Goal: Use online tool/utility: Utilize a website feature to perform a specific function

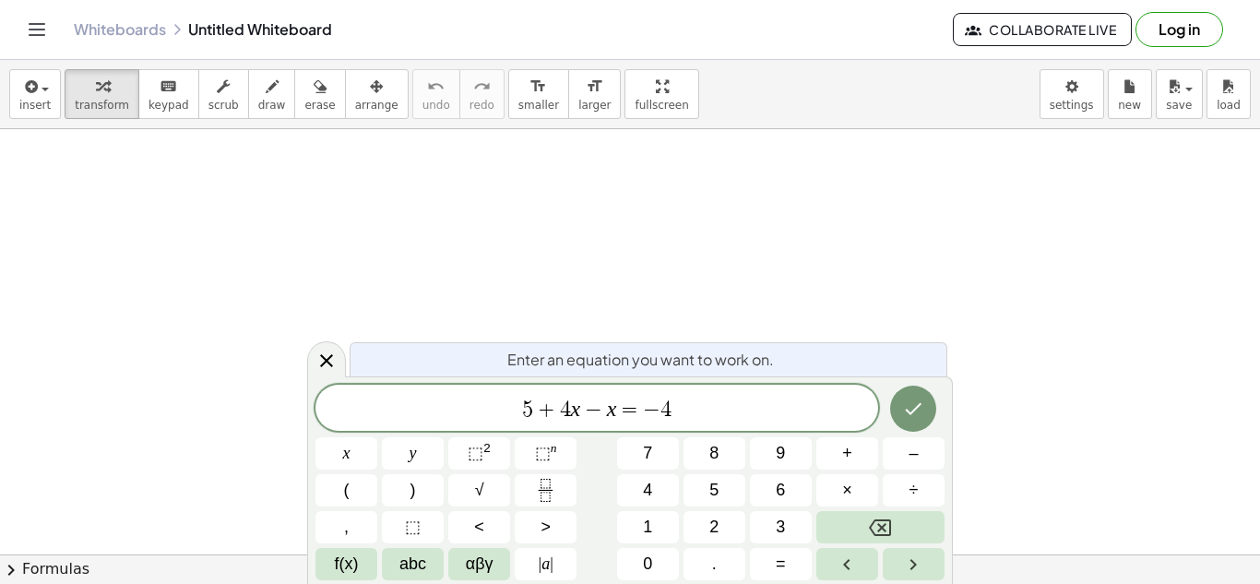
scroll to position [3, 0]
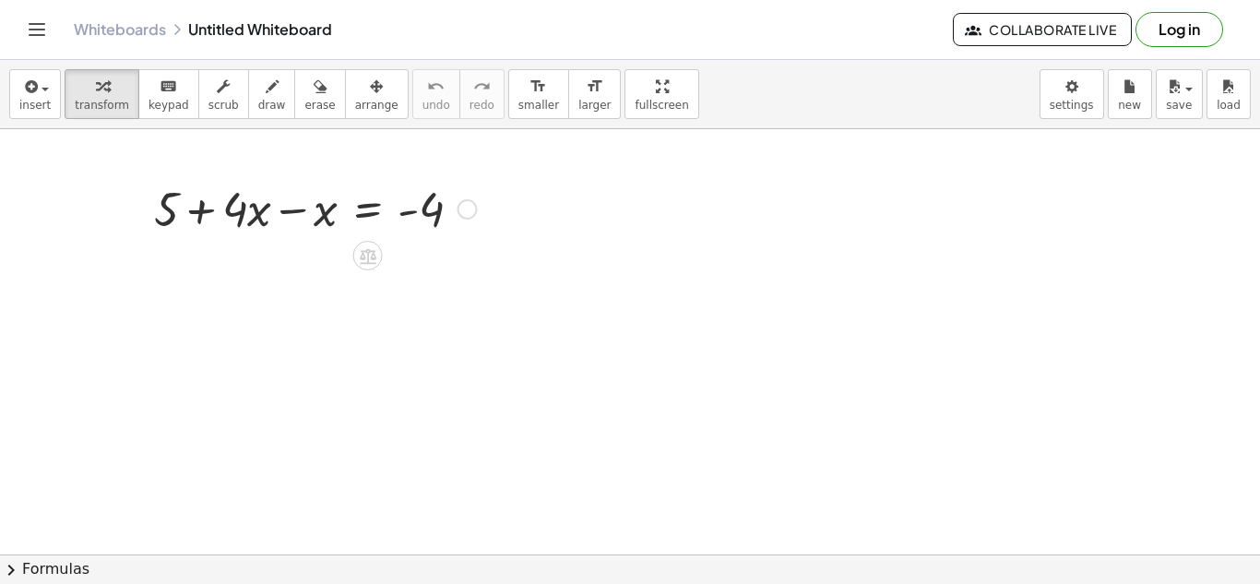
drag, startPoint x: 352, startPoint y: 246, endPoint x: 470, endPoint y: 242, distance: 118.2
click at [424, 208] on div at bounding box center [315, 207] width 341 height 63
drag, startPoint x: 407, startPoint y: 218, endPoint x: 231, endPoint y: 230, distance: 176.6
click at [231, 230] on div at bounding box center [315, 207] width 341 height 63
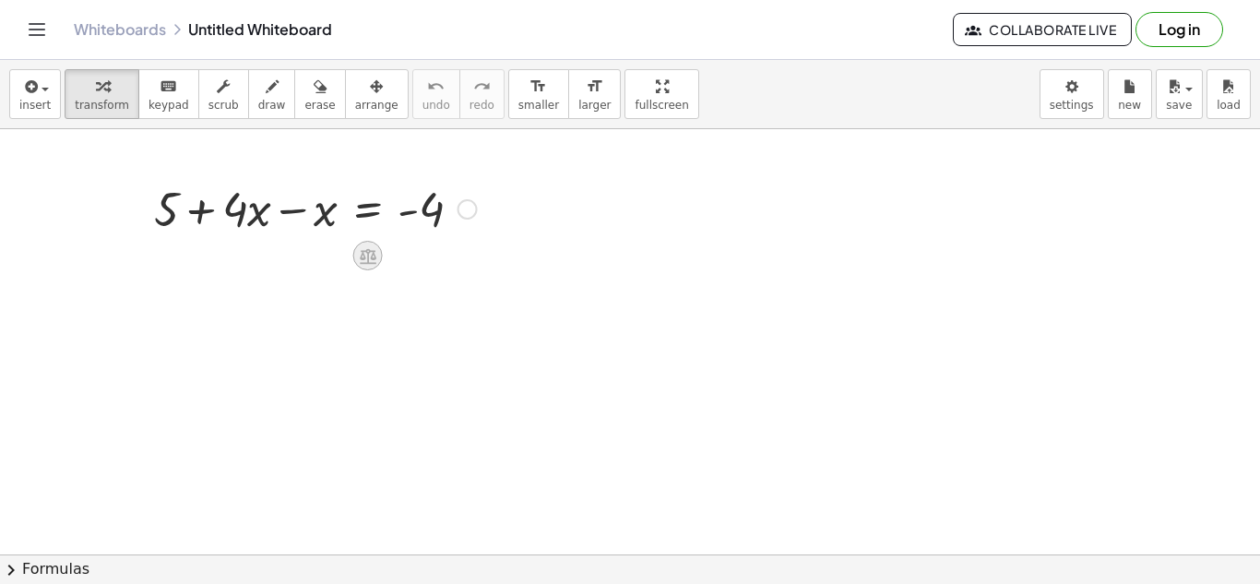
click at [368, 256] on icon at bounding box center [368, 256] width 17 height 16
click at [439, 250] on icon at bounding box center [442, 255] width 17 height 17
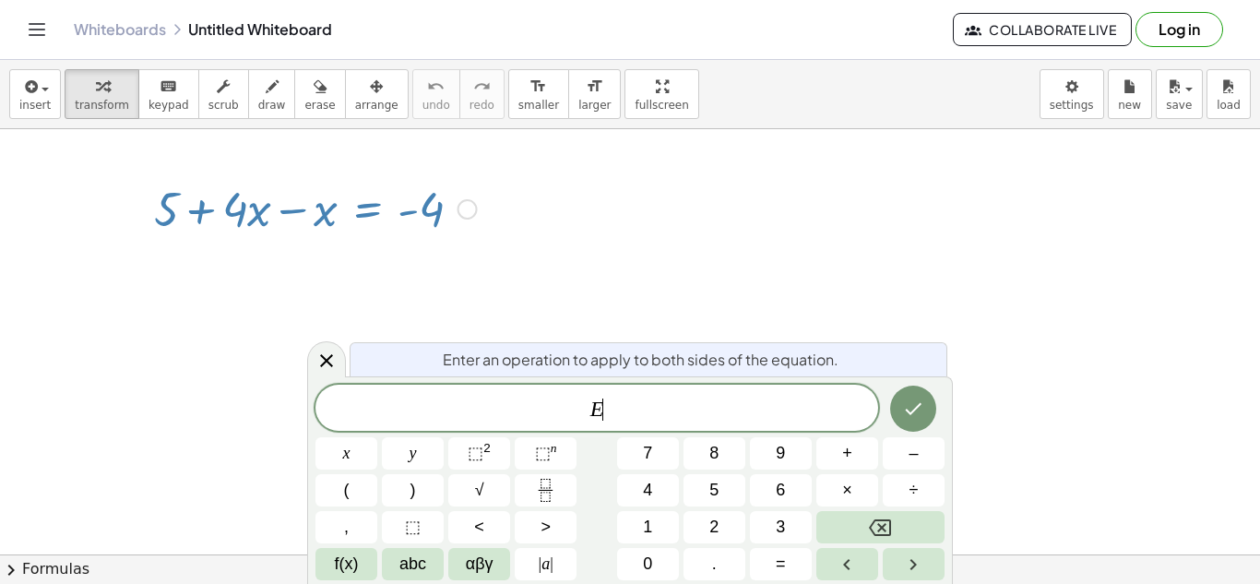
click at [439, 250] on icon at bounding box center [442, 255] width 17 height 17
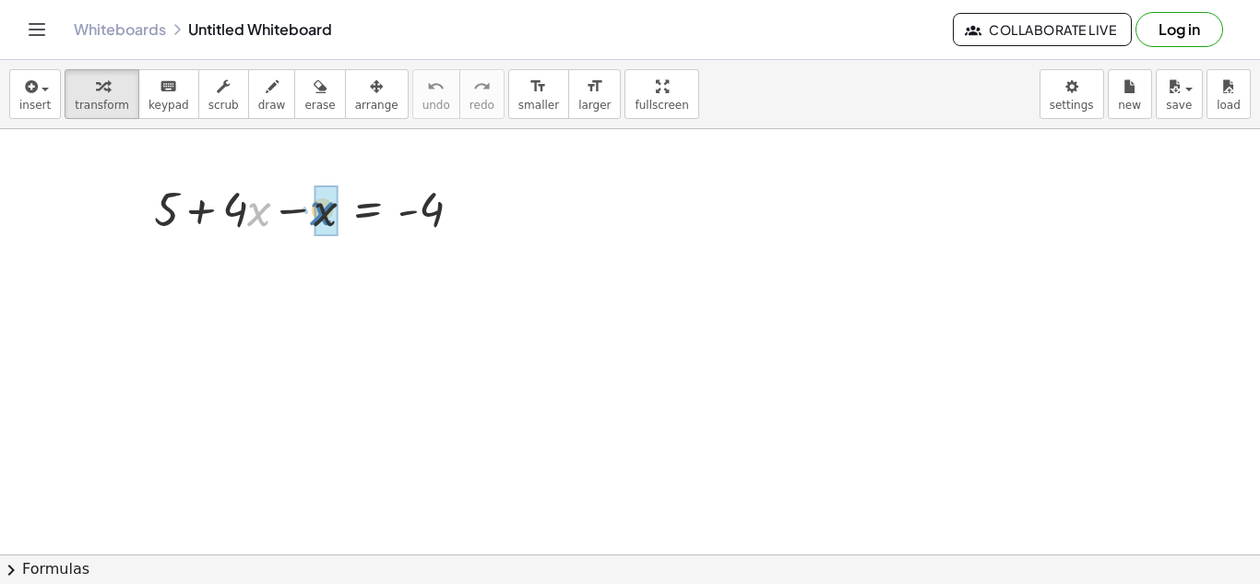
drag, startPoint x: 255, startPoint y: 214, endPoint x: 316, endPoint y: 213, distance: 61.8
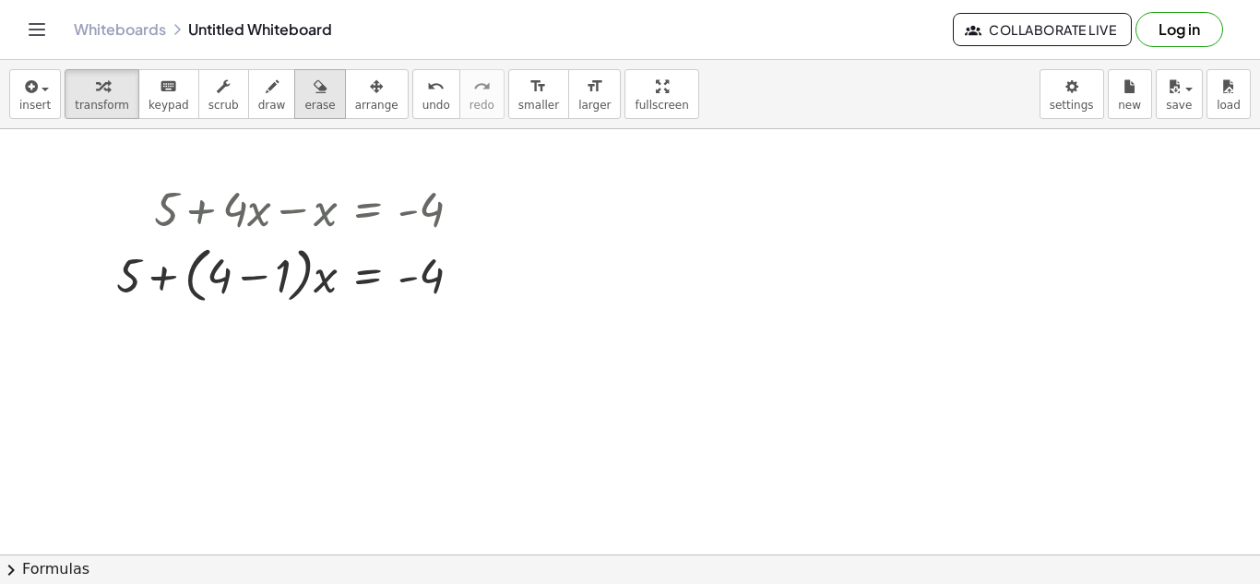
click at [307, 99] on span "erase" at bounding box center [319, 105] width 30 height 13
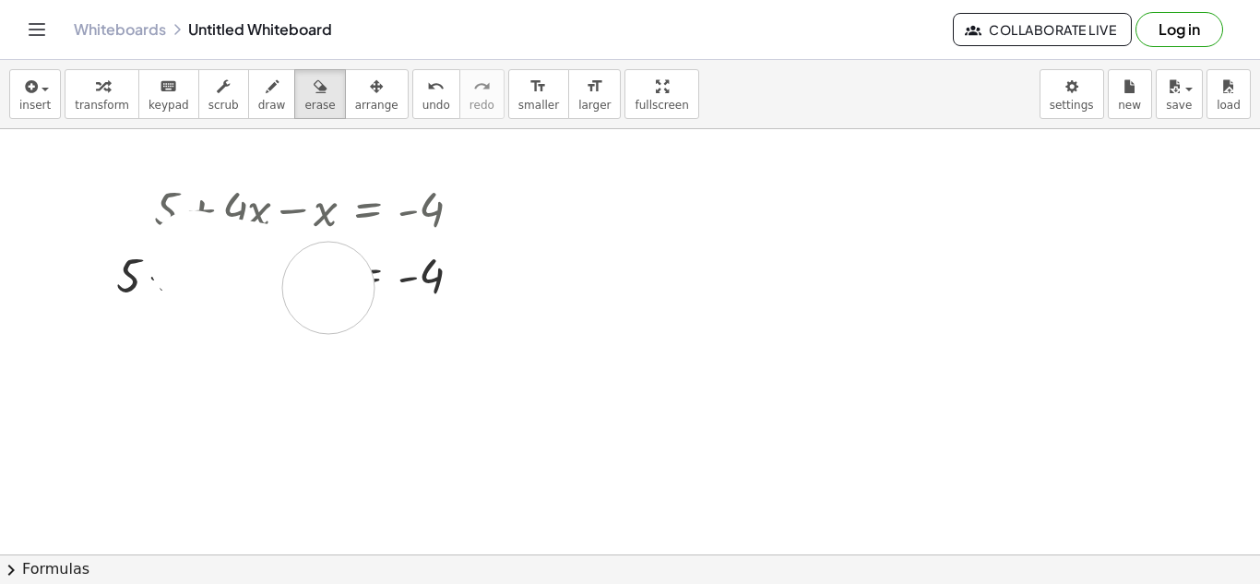
drag, startPoint x: 194, startPoint y: 256, endPoint x: 327, endPoint y: 288, distance: 137.4
drag, startPoint x: 57, startPoint y: 268, endPoint x: 107, endPoint y: 216, distance: 72.4
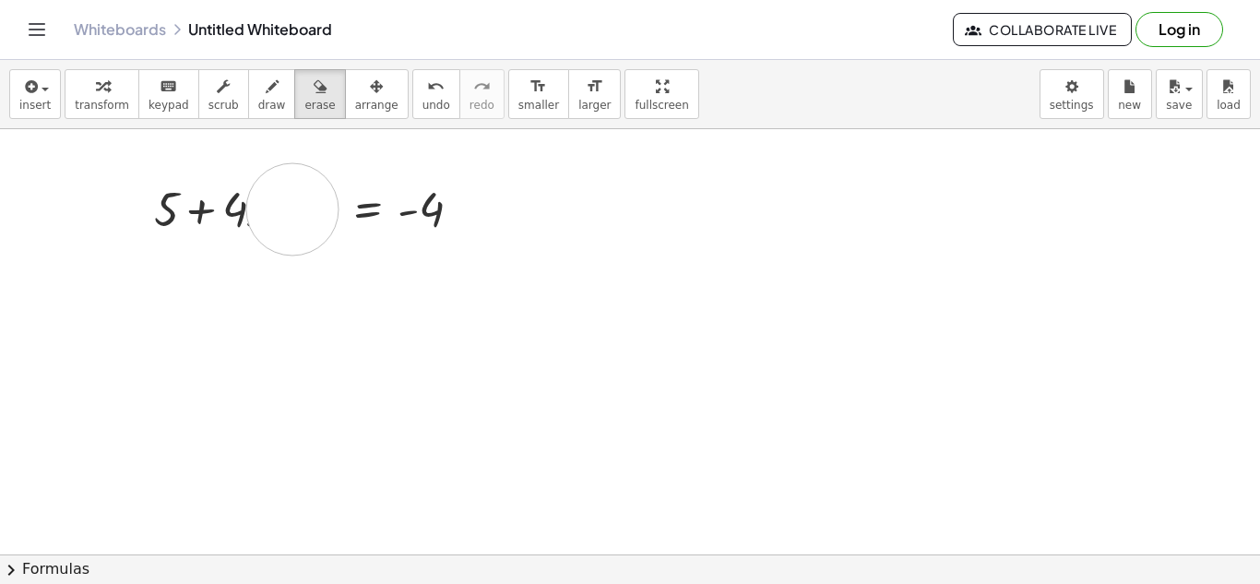
drag, startPoint x: 220, startPoint y: 206, endPoint x: 334, endPoint y: 223, distance: 115.7
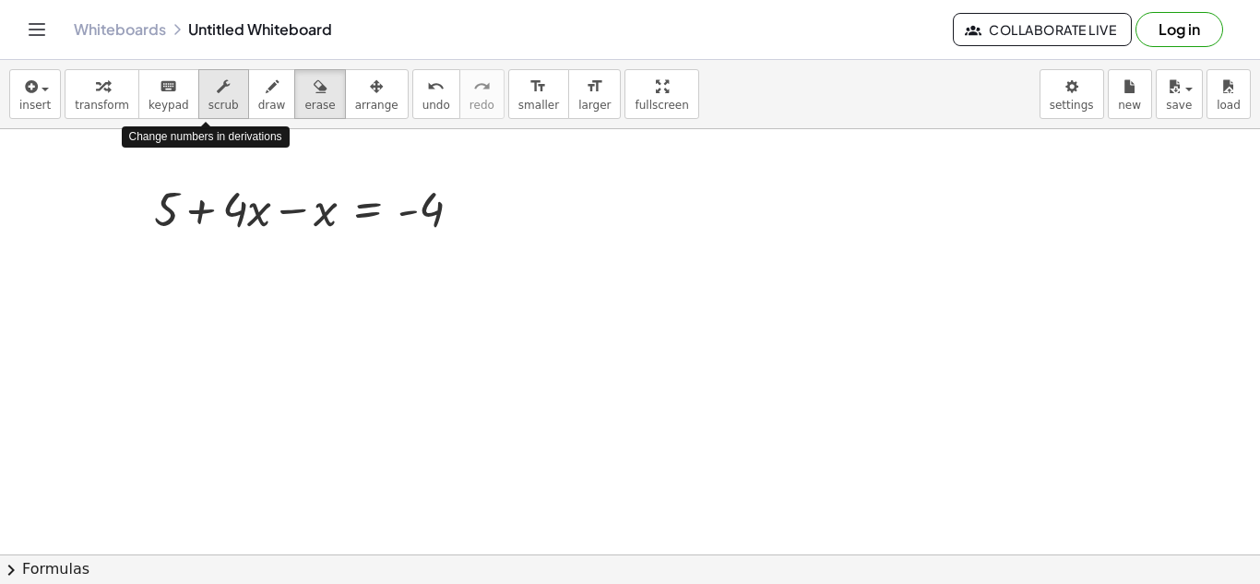
click at [219, 109] on span "scrub" at bounding box center [223, 105] width 30 height 13
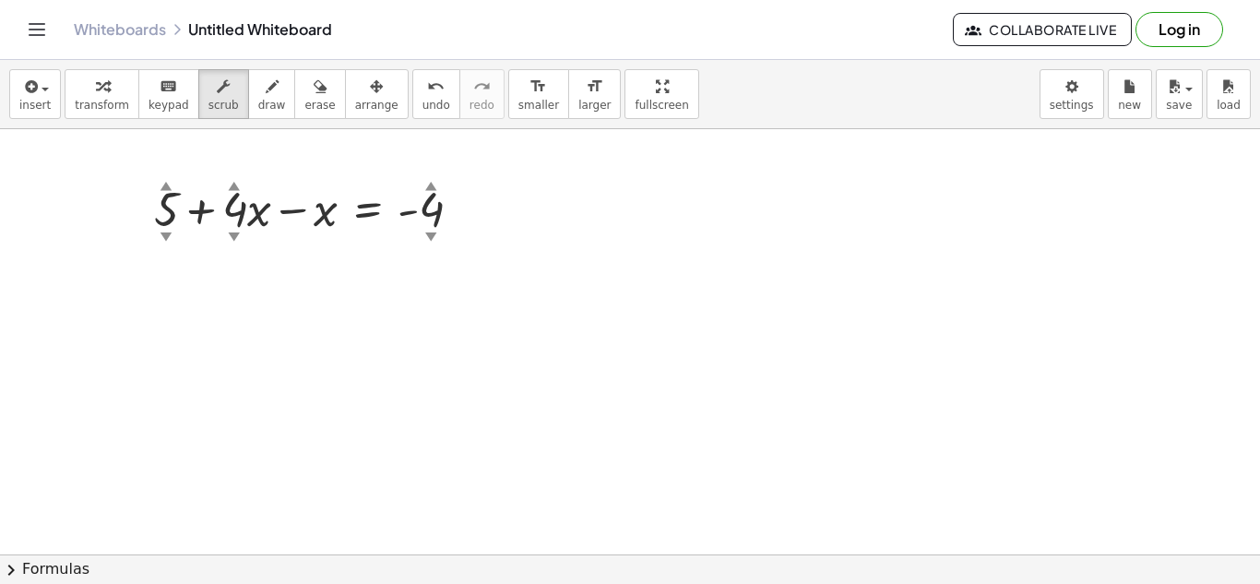
click at [648, 125] on div "insert select one: Math Expression Function Text Youtube Video Graphing Geometr…" at bounding box center [630, 94] width 1260 height 69
click at [100, 113] on button "transform" at bounding box center [102, 94] width 75 height 50
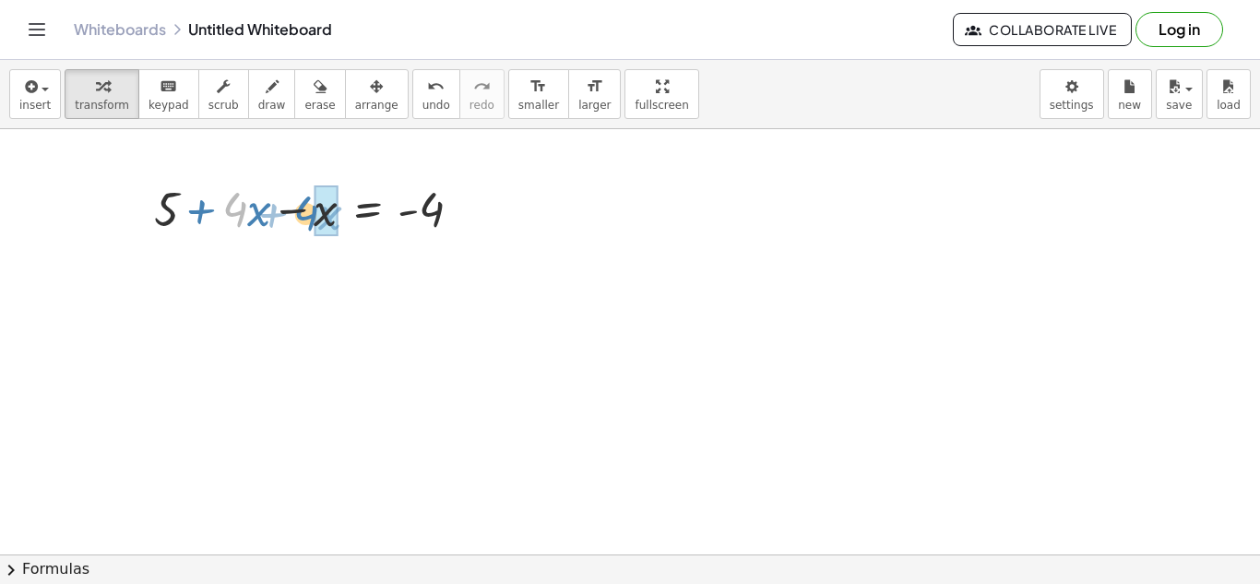
drag, startPoint x: 230, startPoint y: 228, endPoint x: 298, endPoint y: 232, distance: 68.4
click at [298, 232] on div at bounding box center [315, 207] width 341 height 63
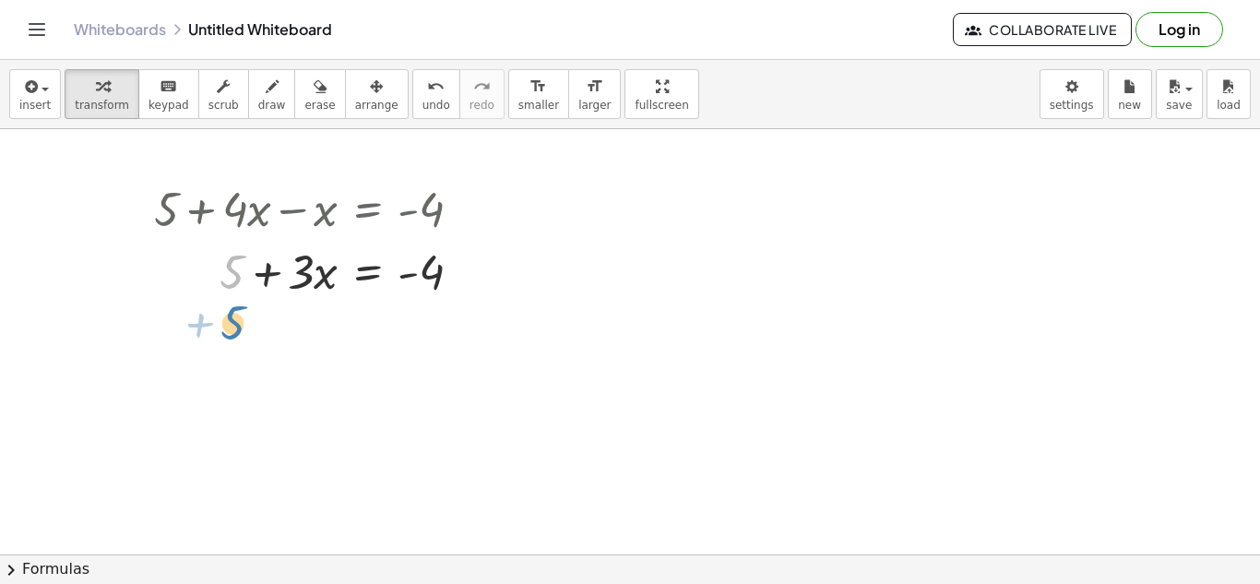
drag, startPoint x: 234, startPoint y: 277, endPoint x: 234, endPoint y: 324, distance: 47.0
drag, startPoint x: 230, startPoint y: 270, endPoint x: 435, endPoint y: 316, distance: 210.8
